Goal: Find specific page/section: Find specific page/section

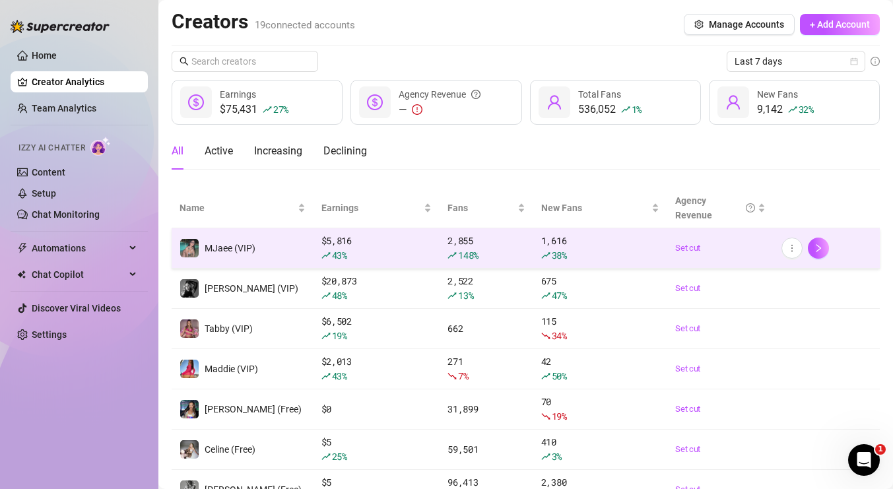
click at [223, 244] on span "MJaee (VIP)" at bounding box center [230, 248] width 51 height 11
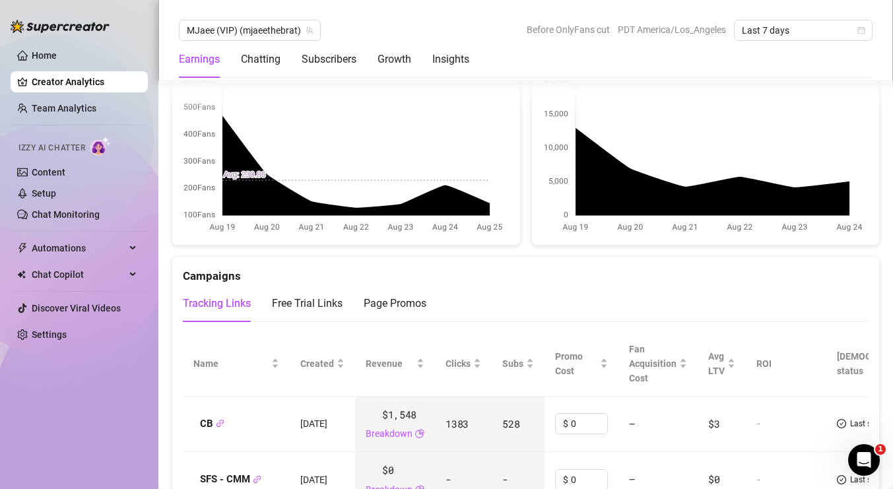
scroll to position [1599, 0]
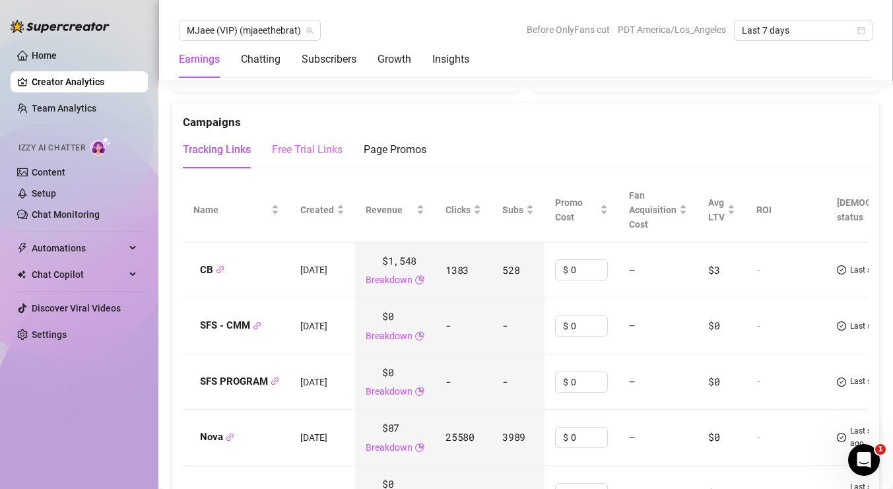
click at [317, 164] on div "Free Trial Links" at bounding box center [307, 149] width 71 height 37
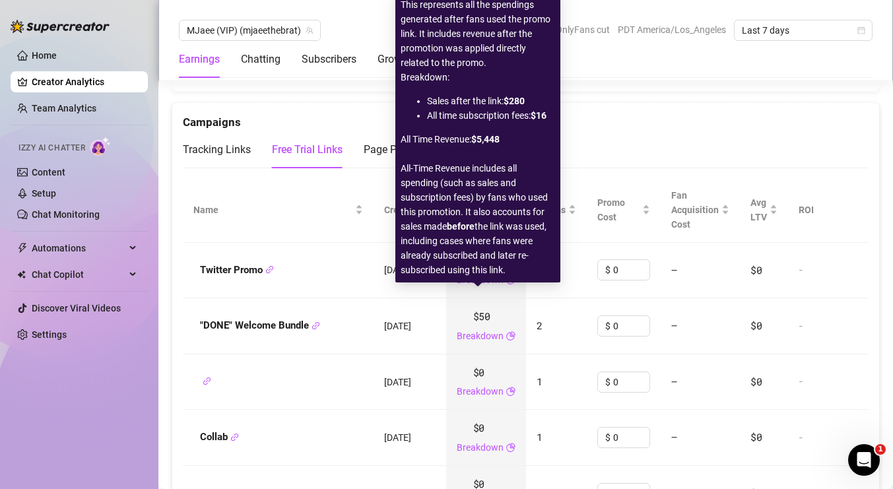
click at [480, 284] on link "Breakdown" at bounding box center [480, 280] width 47 height 15
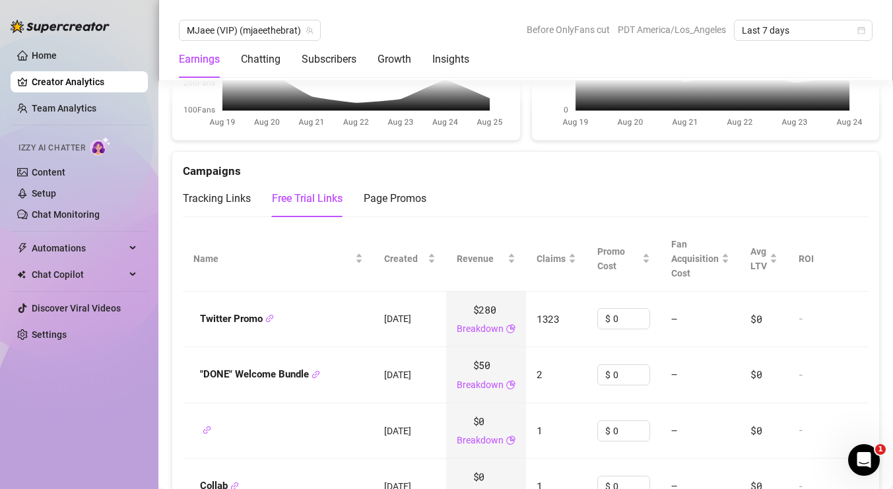
scroll to position [1548, 0]
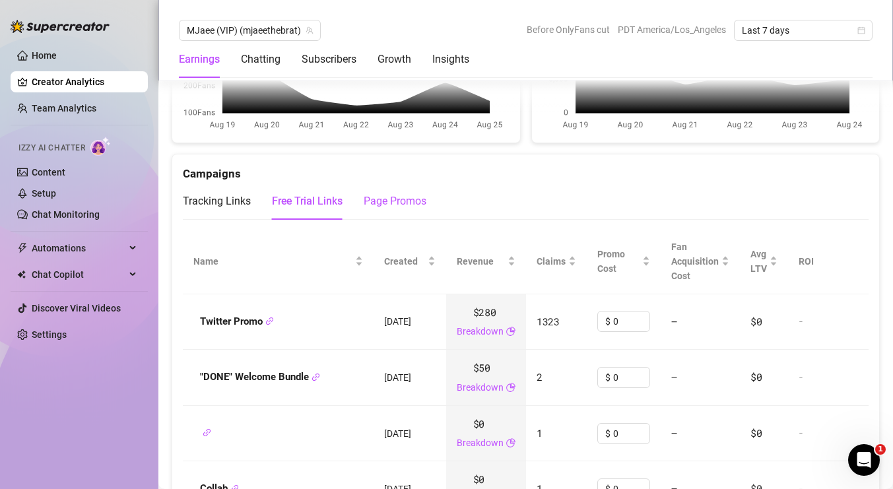
click at [376, 209] on div "Page Promos" at bounding box center [395, 201] width 63 height 16
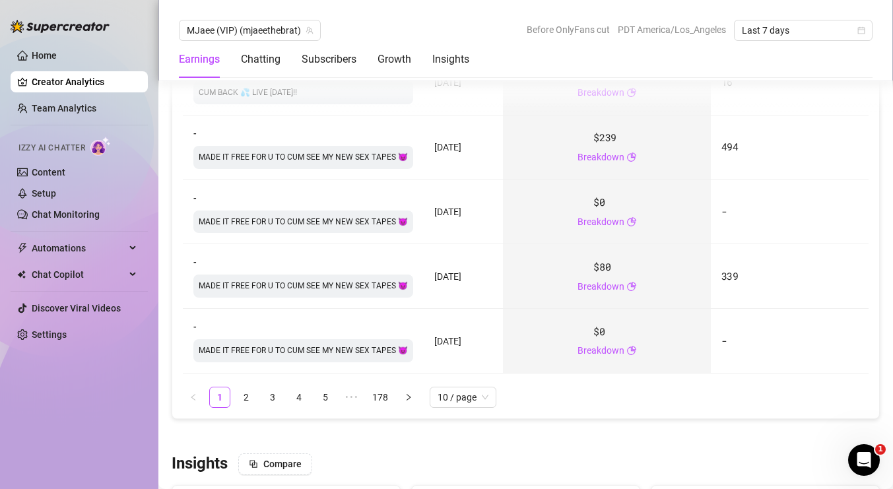
scroll to position [2089, 0]
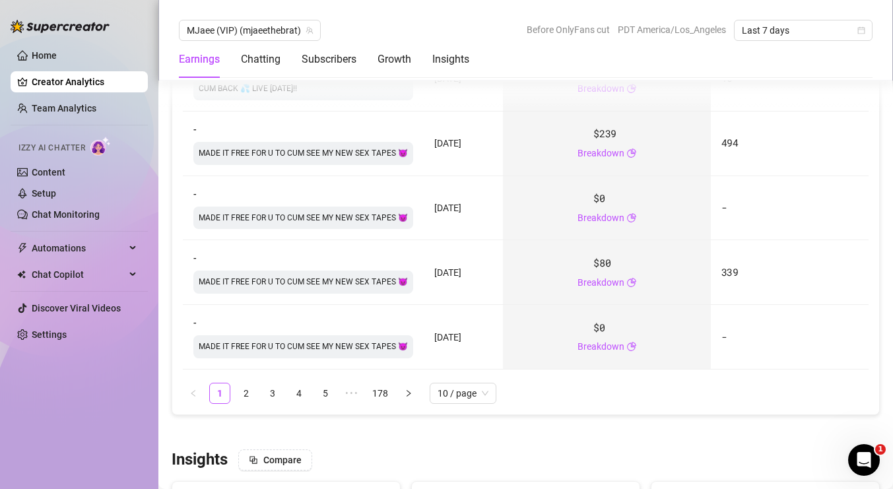
click at [236, 399] on li "2" at bounding box center [246, 393] width 21 height 21
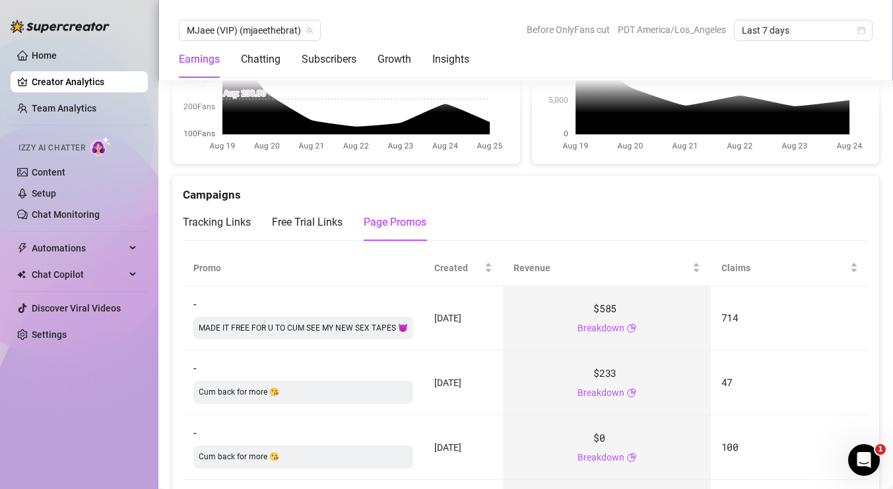
scroll to position [1526, 0]
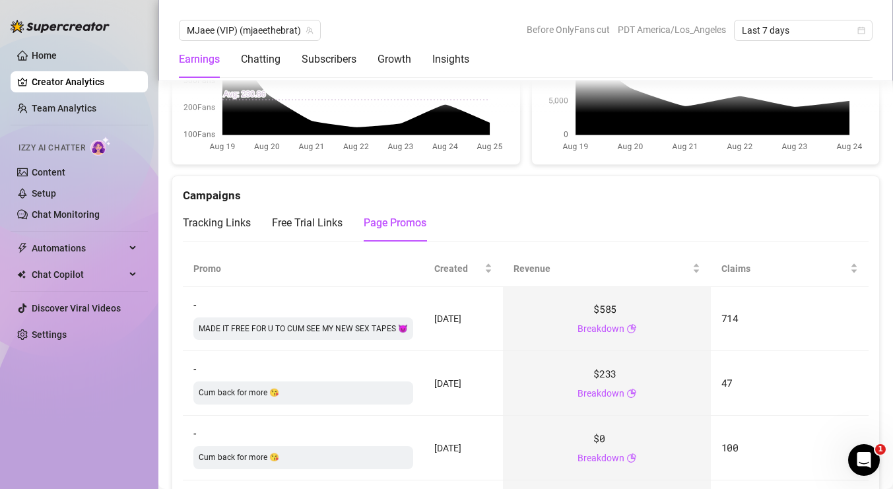
click at [344, 232] on div "Tracking Links Free Trial Links Page Promos" at bounding box center [305, 223] width 244 height 37
click at [334, 228] on div "Free Trial Links" at bounding box center [307, 223] width 71 height 16
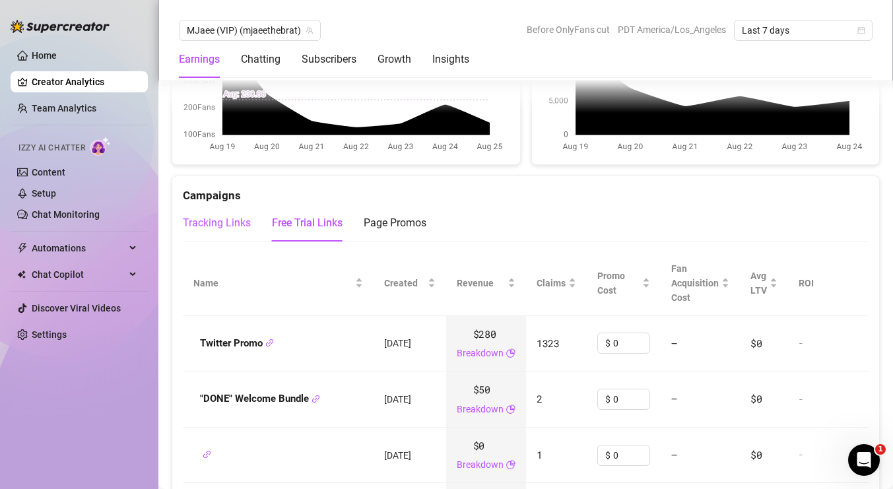
click at [236, 227] on div "Tracking Links" at bounding box center [217, 223] width 68 height 16
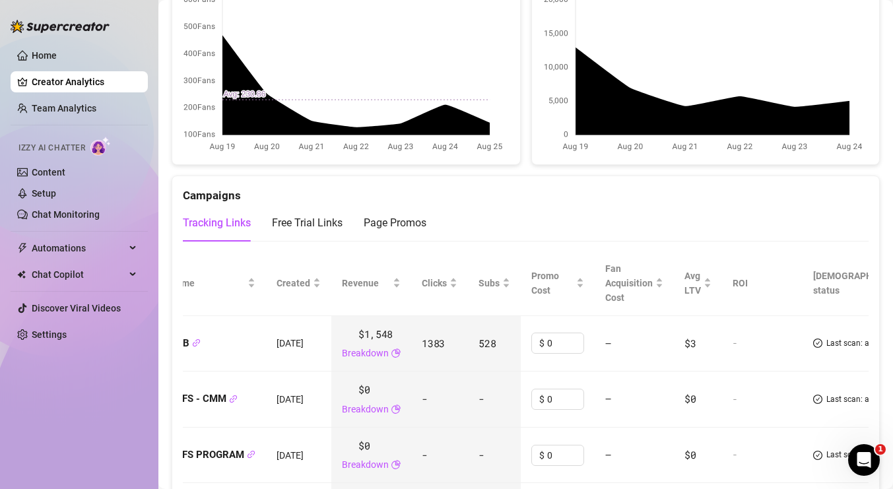
scroll to position [0, 0]
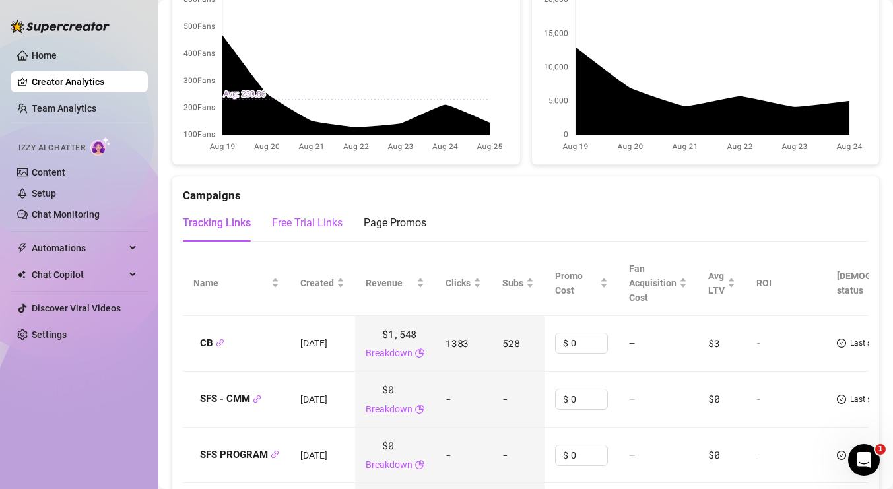
click at [302, 228] on div "Free Trial Links" at bounding box center [307, 223] width 71 height 16
